Goal: Book appointment/travel/reservation

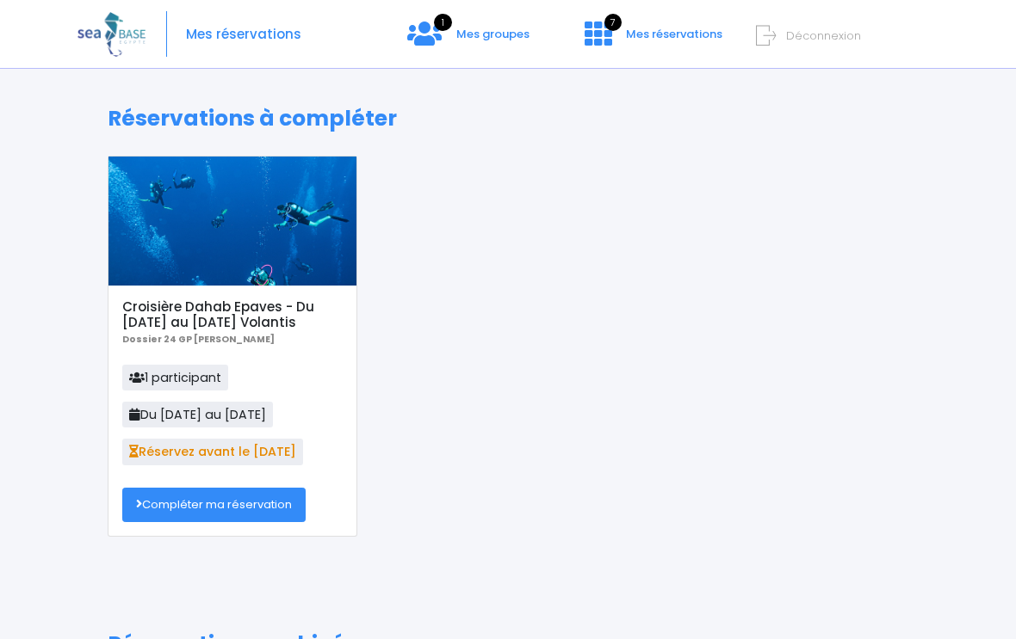
click at [286, 499] on link "Compléter ma réservation" at bounding box center [213, 505] width 183 height 34
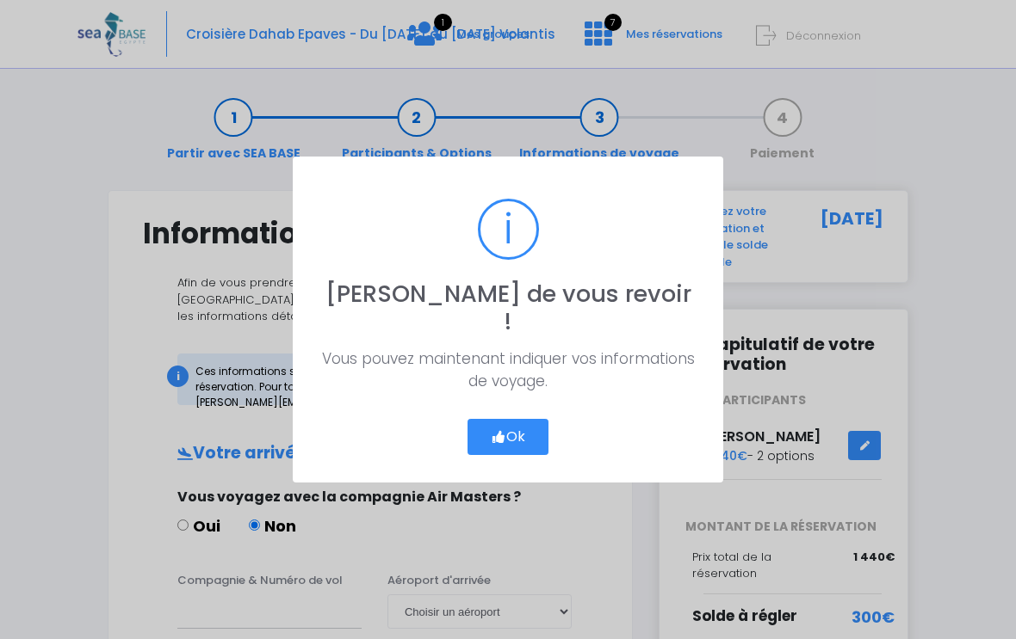
click at [526, 433] on button "Ok" at bounding box center [507, 437] width 81 height 36
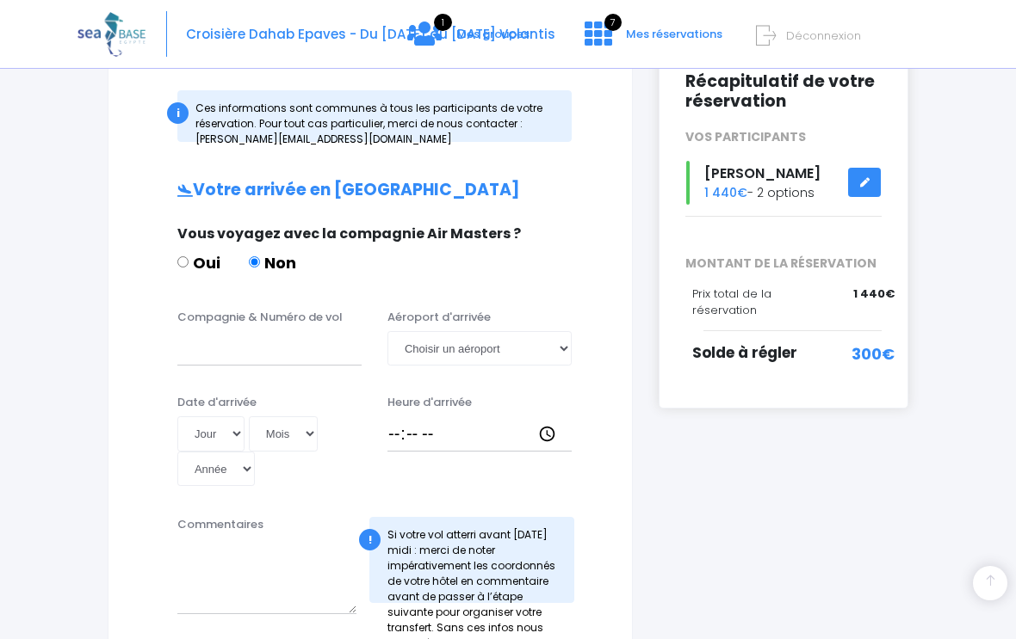
scroll to position [261, 0]
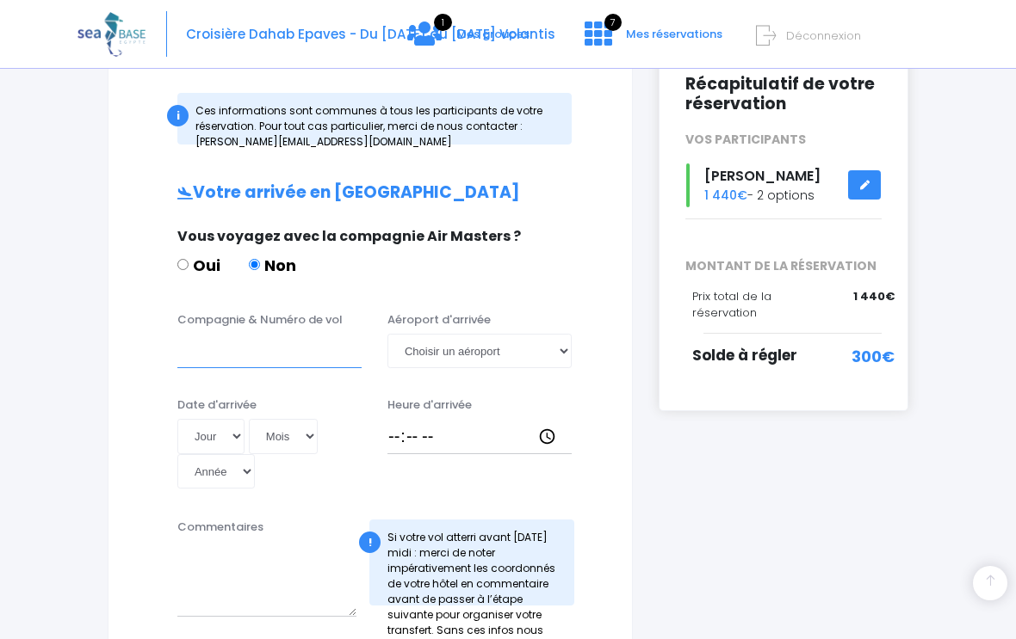
click at [312, 355] on input "Compagnie & Numéro de vol" at bounding box center [269, 351] width 184 height 34
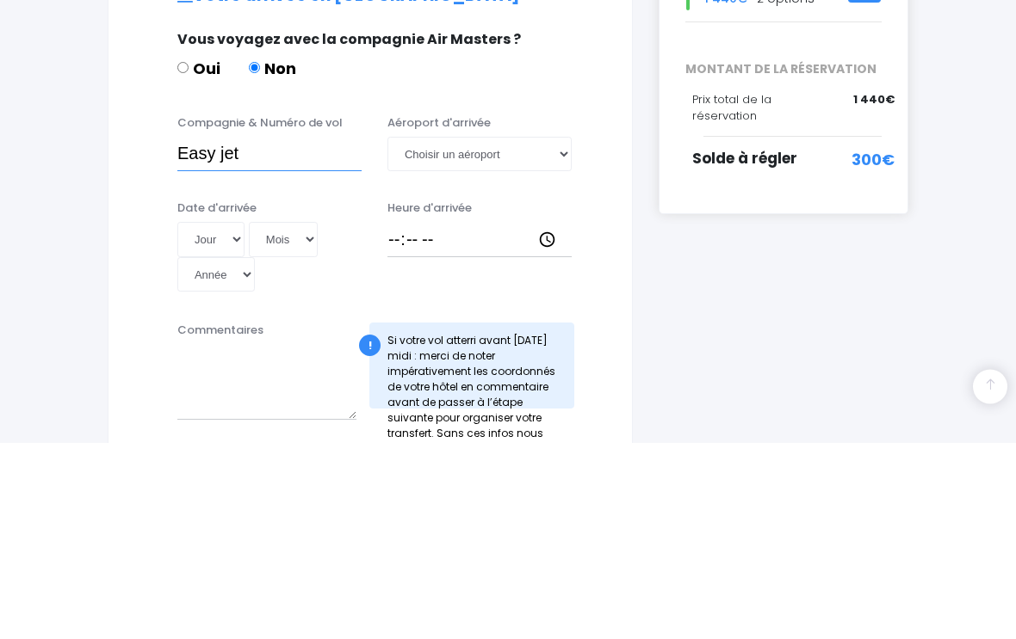
type input "Easy jet"
click at [559, 334] on select "Choisir un aéroport [GEOGRAPHIC_DATA][PERSON_NAME]" at bounding box center [479, 351] width 184 height 34
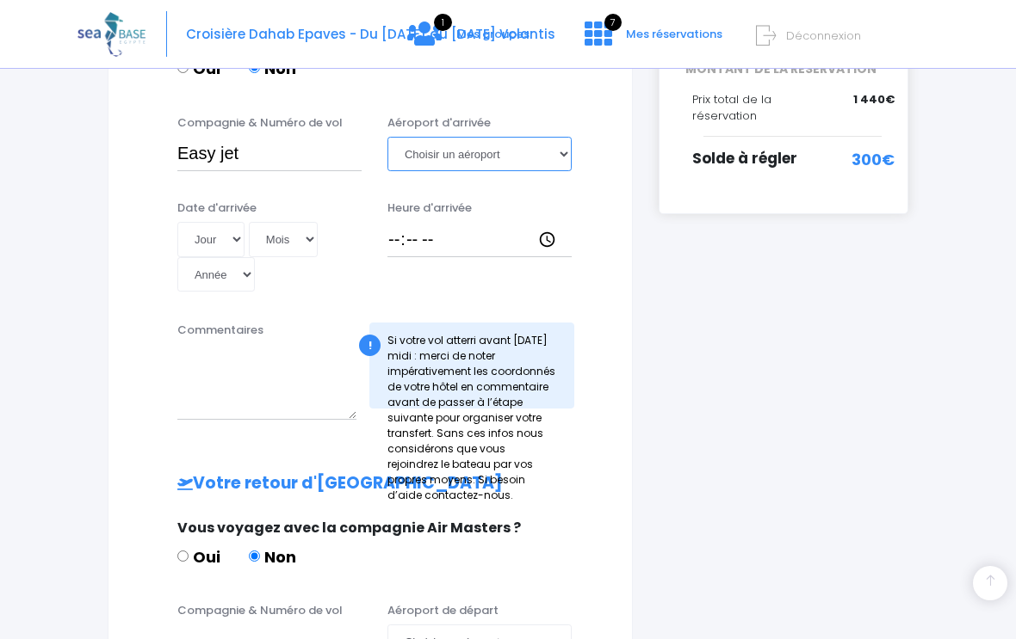
select select "Hurghada"
click at [213, 236] on select "Jour 01 02 03 04 05 06 07 08 09 10 11 12 13 14 15 16 17 18 19 20 21 22 23 24 25…" at bounding box center [210, 239] width 67 height 34
select select "15"
click at [266, 241] on select "Mois 01 02 03 04 05 06 07 08 09 10 11 12" at bounding box center [283, 239] width 69 height 34
select select "11"
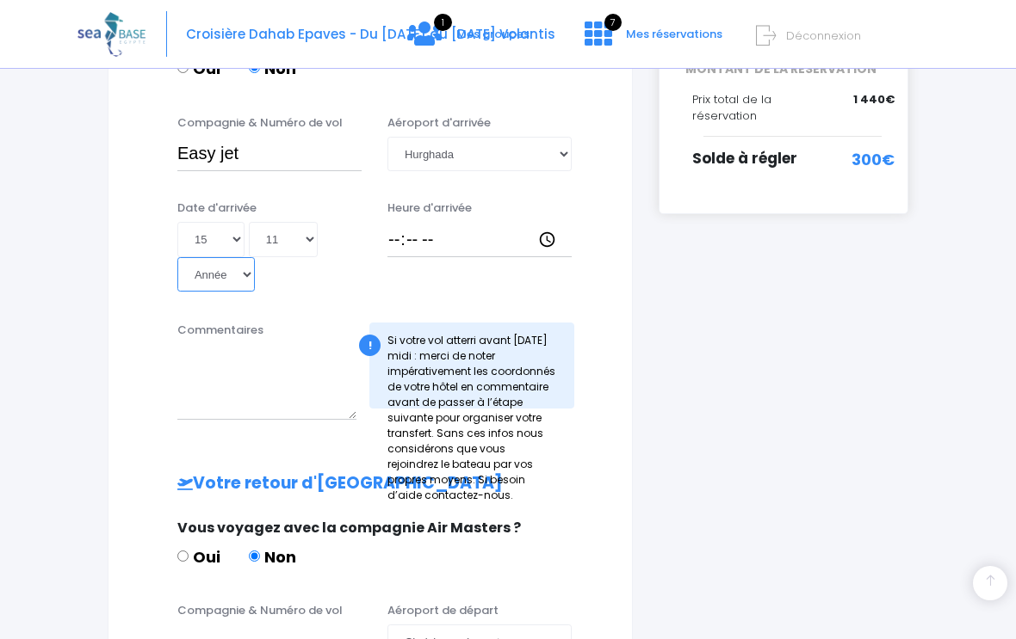
click at [255, 257] on select "Année 2045 2044 2043 2042 2041 2040 2039 2038 2037 2036 2035 2034 2033 2032 203…" at bounding box center [215, 274] width 77 height 34
select select "2025"
type input "[DATE]"
click at [528, 226] on input "Heure d'arrivée" at bounding box center [479, 239] width 184 height 34
type input "13:30"
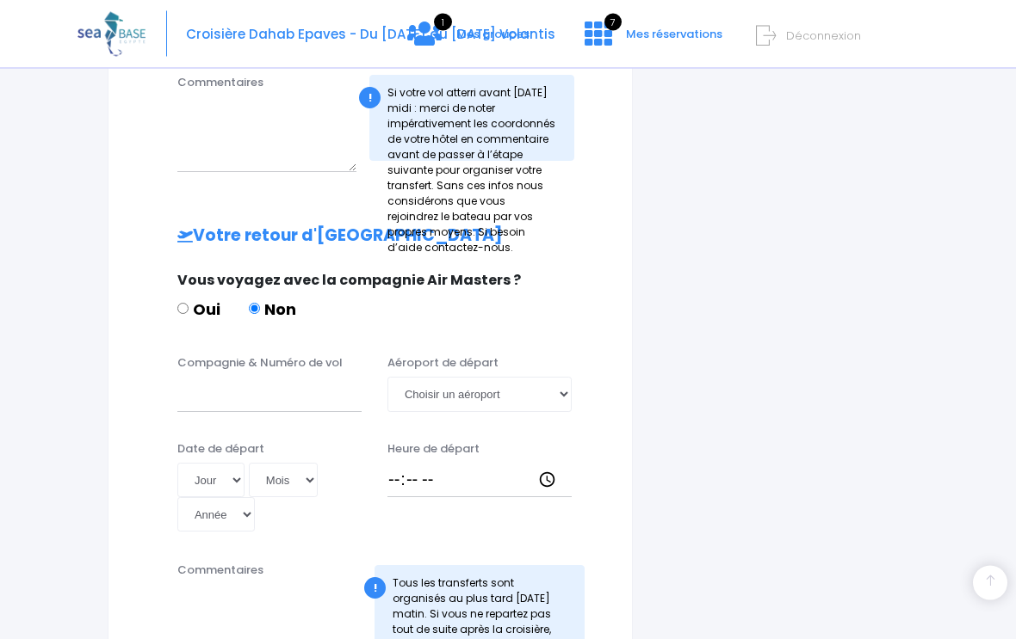
scroll to position [708, 0]
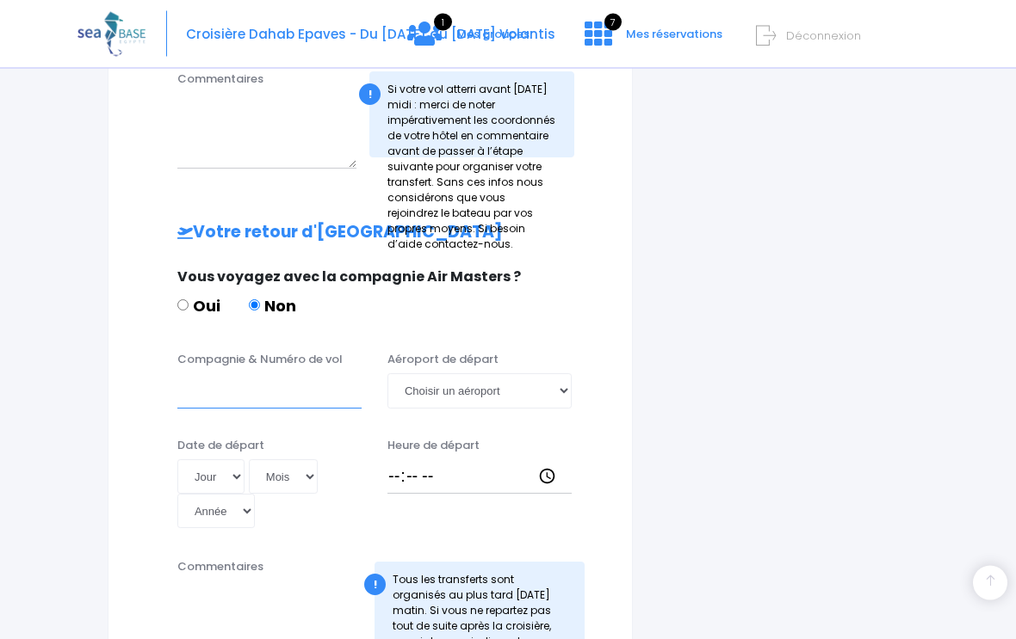
click at [269, 374] on input "Compagnie & Numéro de vol" at bounding box center [269, 391] width 184 height 34
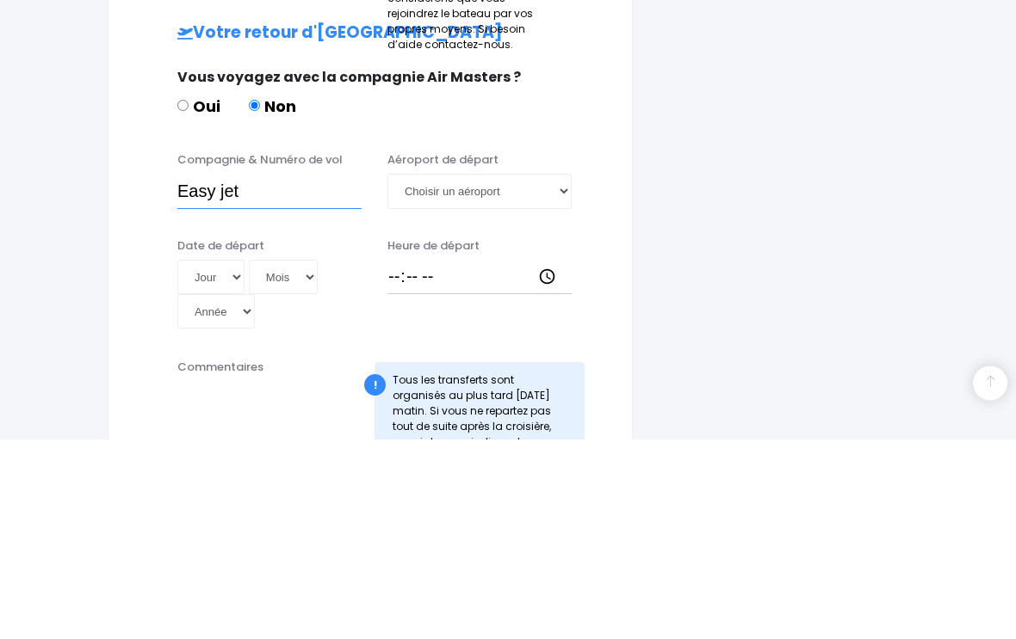
type input "Easy jet"
click at [222, 460] on select "Jour 01 02 03 04 05 06 07 08 09 10 11 12 13 14 15 16 17 18 19 20 21 22 23 24 25…" at bounding box center [210, 477] width 67 height 34
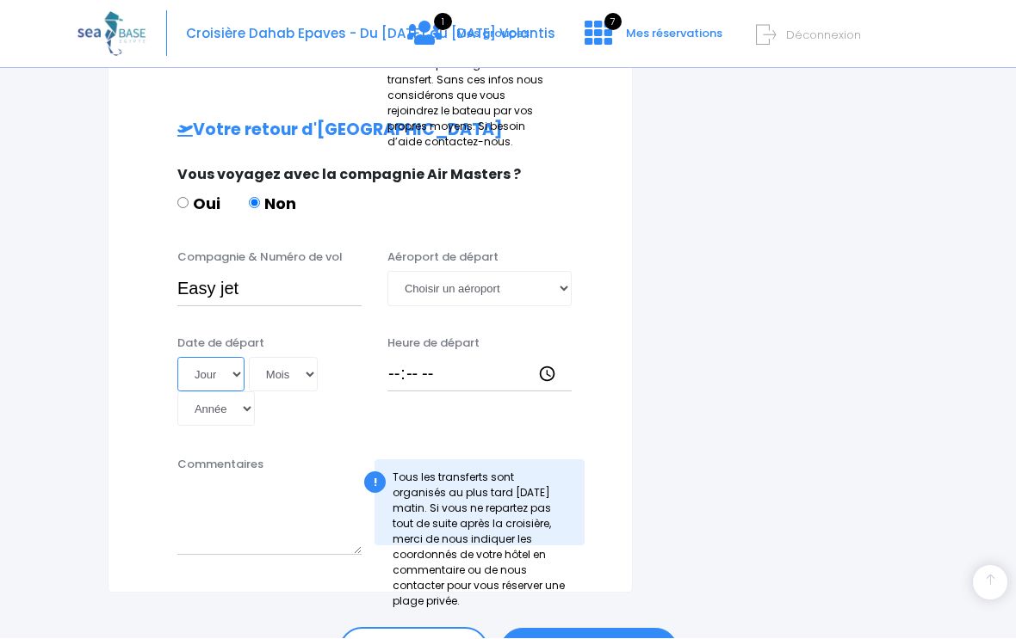
select select "22"
click at [272, 358] on select "Mois 01 02 03 04 05 06 07 08 09 10 11 12" at bounding box center [283, 375] width 69 height 34
select select "11"
click at [255, 392] on select "Année 2045 2044 2043 2042 2041 2040 2039 2038 2037 2036 2035 2034 2033 2032 203…" at bounding box center [215, 409] width 77 height 34
select select "2025"
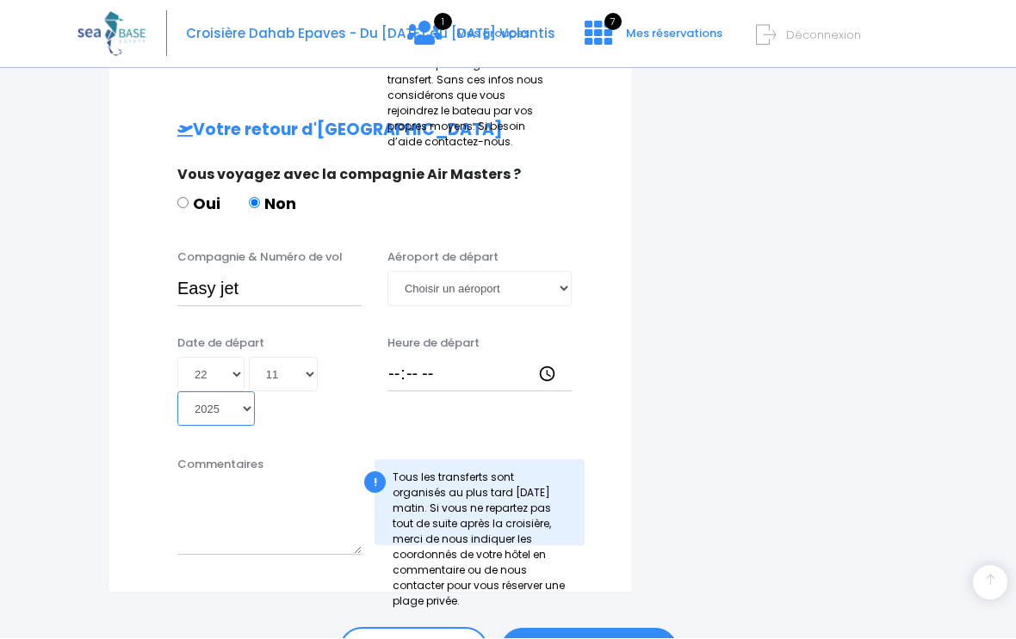
type input "[DATE]"
click at [570, 272] on select "Choisir un aéroport [GEOGRAPHIC_DATA][PERSON_NAME]" at bounding box center [479, 289] width 184 height 34
select select "Hurghada"
click at [519, 358] on input "Heure de départ" at bounding box center [479, 375] width 184 height 34
click at [509, 358] on input "14:21" at bounding box center [479, 375] width 184 height 34
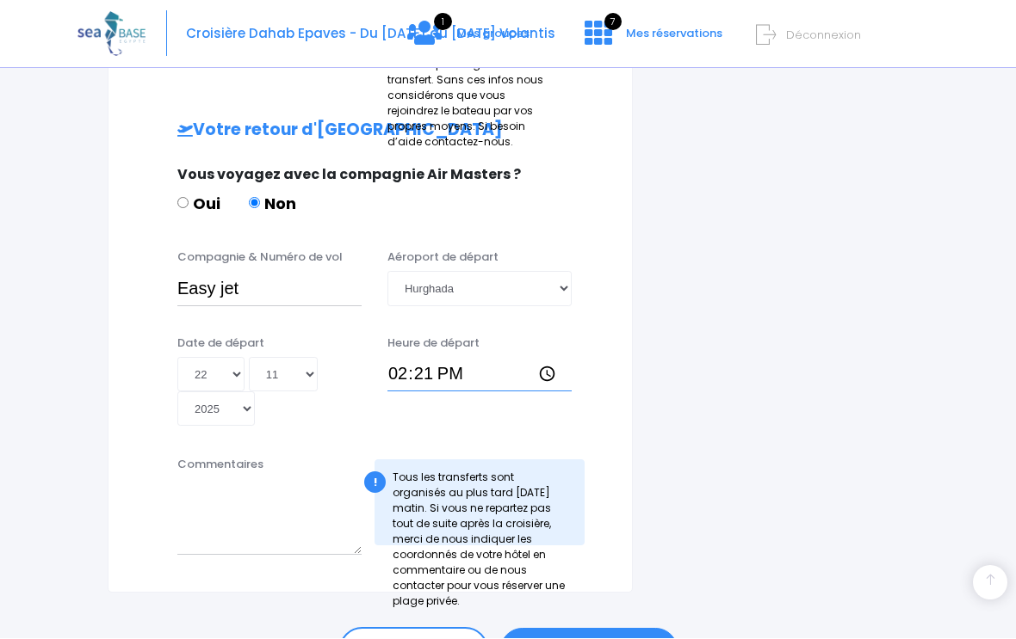
type input "14:25"
click at [596, 629] on link "ÉTAPE SUIVANTE" at bounding box center [588, 651] width 177 height 45
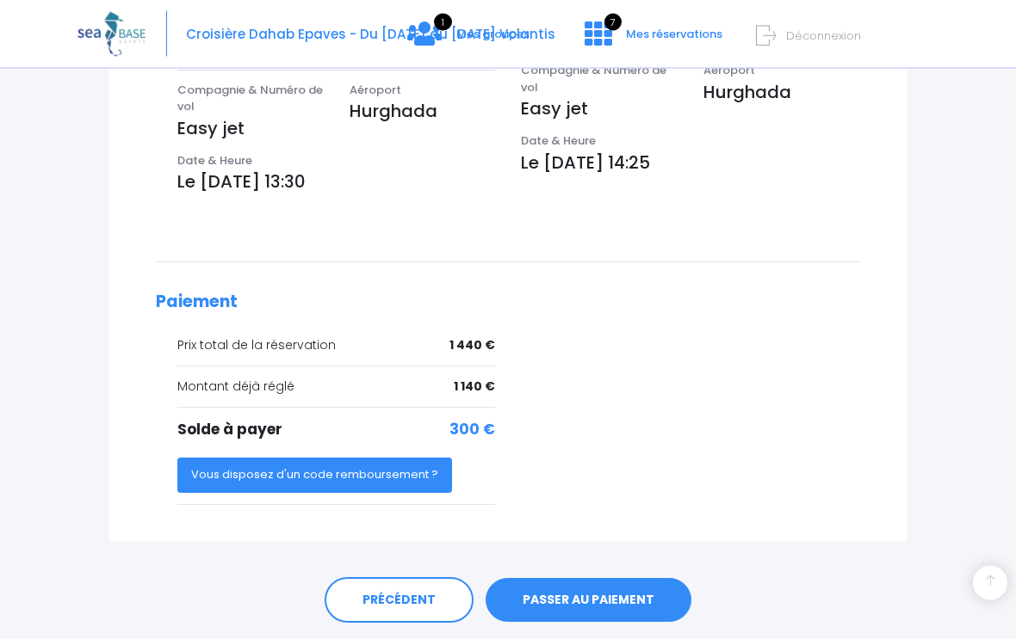
scroll to position [622, 0]
click at [650, 579] on link "PASSER AU PAIEMENT" at bounding box center [588, 601] width 206 height 45
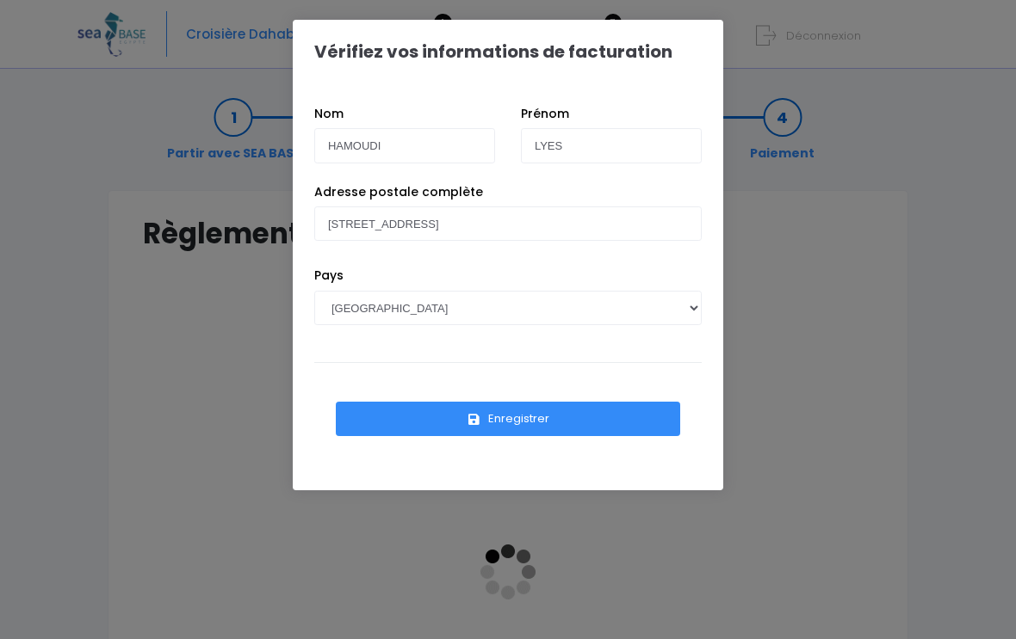
click at [621, 420] on button "Enregistrer" at bounding box center [508, 419] width 344 height 34
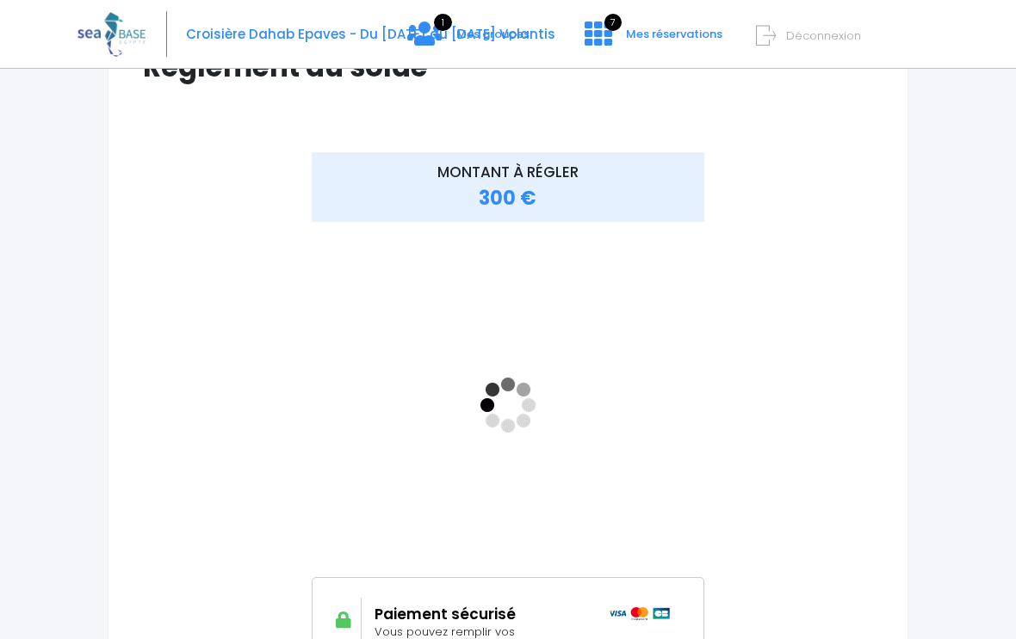
scroll to position [166, 0]
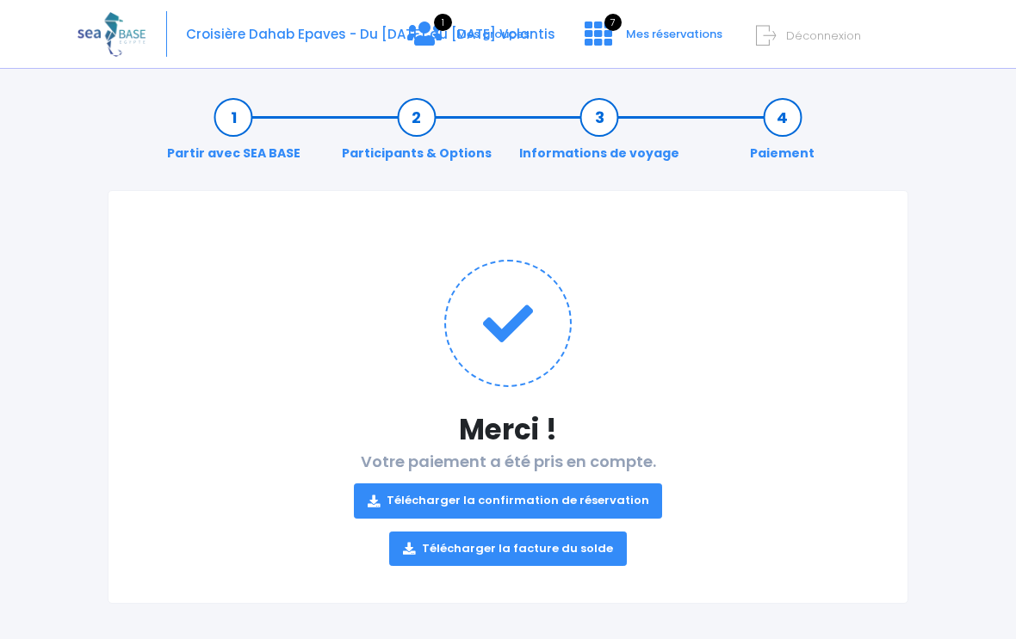
click at [627, 497] on link "Télécharger la confirmation de réservation" at bounding box center [508, 501] width 309 height 34
click at [587, 552] on link "Télécharger la facture du solde" at bounding box center [508, 549] width 238 height 34
